Goal: Feedback & Contribution: Contribute content

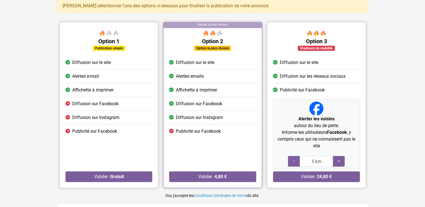
scroll to position [39, 0]
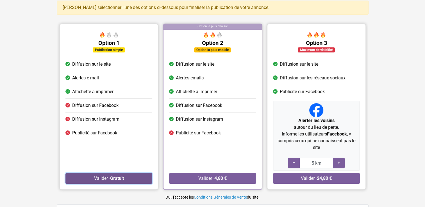
click at [127, 176] on button "Valider · Gratuit" at bounding box center [108, 178] width 87 height 11
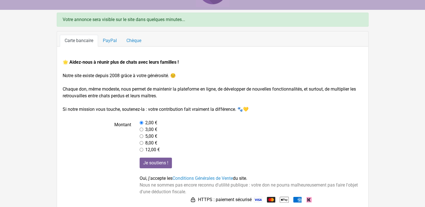
scroll to position [34, 0]
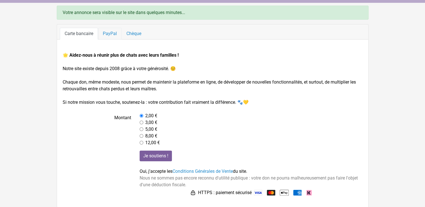
click at [107, 38] on link "PayPal" at bounding box center [110, 34] width 24 height 12
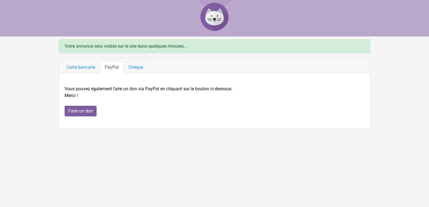
click at [132, 68] on link "Chèque" at bounding box center [136, 67] width 24 height 12
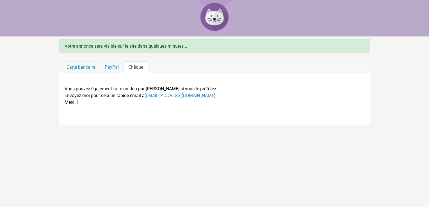
click at [84, 67] on link "Carte bancaire" at bounding box center [81, 67] width 38 height 12
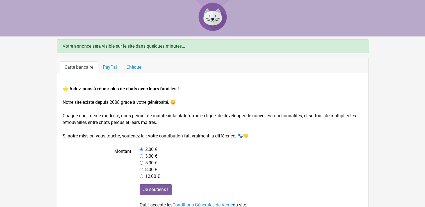
click at [214, 19] on img at bounding box center [213, 17] width 34 height 34
